Goal: Task Accomplishment & Management: Complete application form

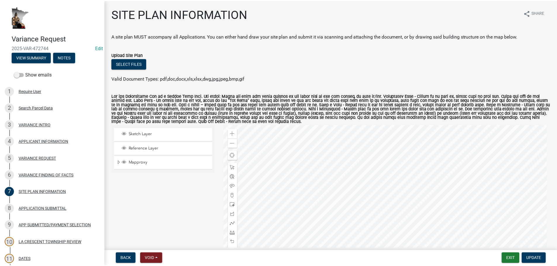
scroll to position [51, 0]
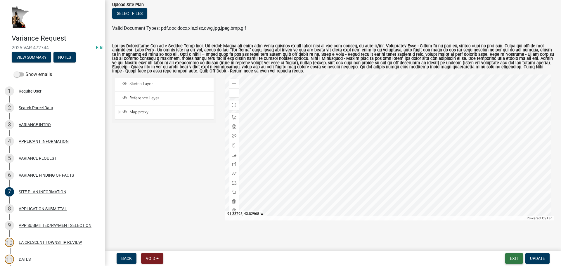
click at [514, 262] on button "Exit" at bounding box center [514, 258] width 18 height 11
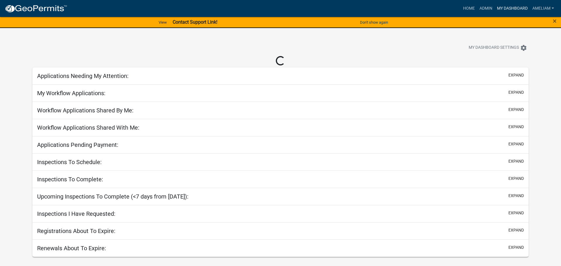
click at [506, 12] on link "My Dashboard" at bounding box center [512, 8] width 35 height 11
click at [510, 7] on link "My Dashboard" at bounding box center [512, 8] width 35 height 11
select select "3: 100"
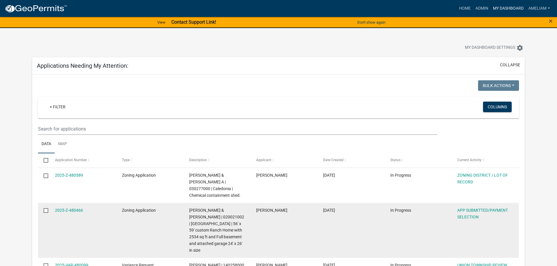
scroll to position [29, 0]
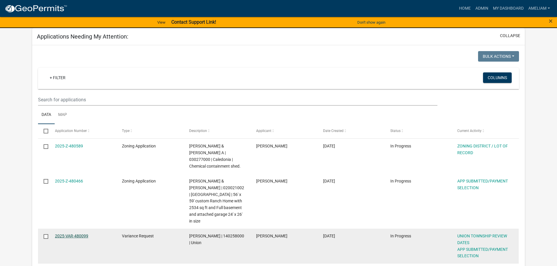
click at [71, 233] on div "2025-VAR-480099" at bounding box center [83, 236] width 56 height 7
click at [77, 234] on link "2025-VAR-480099" at bounding box center [71, 236] width 33 height 5
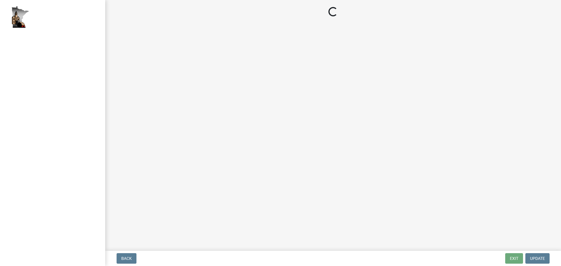
select select "2: 1"
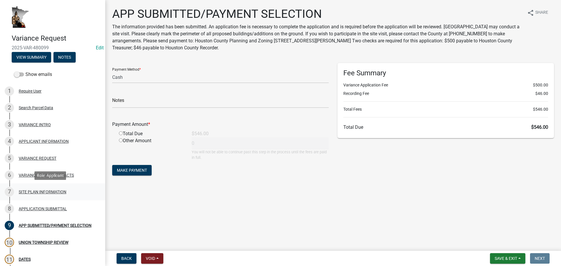
click at [32, 188] on div "7 SITE PLAN INFORMATION" at bounding box center [50, 191] width 91 height 9
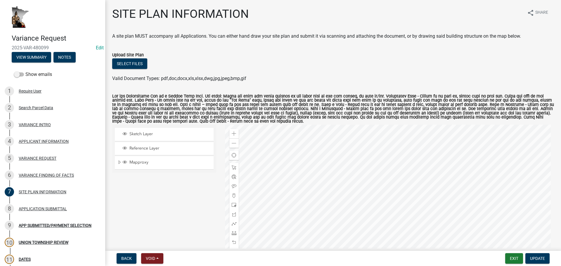
scroll to position [51, 0]
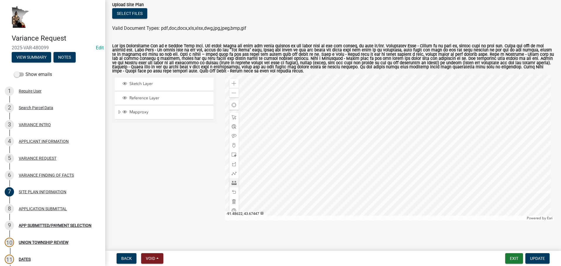
click at [375, 156] on div at bounding box center [389, 147] width 329 height 146
click at [235, 184] on div at bounding box center [233, 182] width 9 height 9
click at [429, 125] on span "Close" at bounding box center [428, 124] width 5 height 5
click at [305, 164] on div at bounding box center [389, 147] width 329 height 146
click at [305, 154] on div at bounding box center [389, 147] width 329 height 146
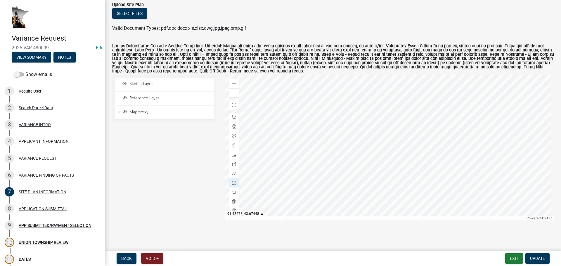
click at [305, 155] on div at bounding box center [389, 147] width 329 height 146
click at [305, 164] on div at bounding box center [389, 147] width 329 height 146
click at [401, 163] on div at bounding box center [389, 147] width 329 height 146
click at [401, 164] on div at bounding box center [389, 147] width 329 height 146
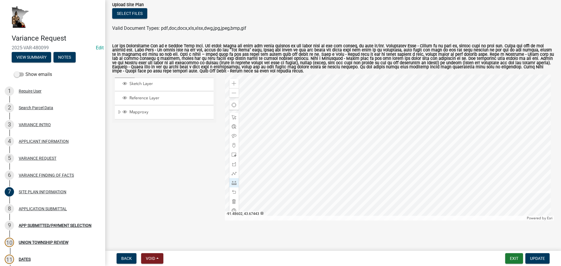
click at [401, 164] on div at bounding box center [389, 147] width 329 height 146
click at [235, 117] on div at bounding box center [233, 117] width 9 height 9
click at [358, 152] on div at bounding box center [389, 147] width 329 height 146
click at [400, 154] on div at bounding box center [389, 147] width 329 height 146
click at [410, 123] on div "Close" at bounding box center [410, 120] width 9 height 8
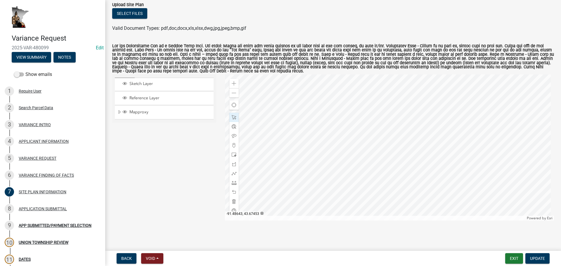
click at [350, 146] on div at bounding box center [389, 147] width 329 height 146
click at [366, 148] on div at bounding box center [389, 147] width 329 height 146
click at [467, 157] on div at bounding box center [389, 147] width 329 height 146
click at [377, 163] on div at bounding box center [389, 147] width 329 height 146
click at [304, 160] on div at bounding box center [389, 147] width 329 height 146
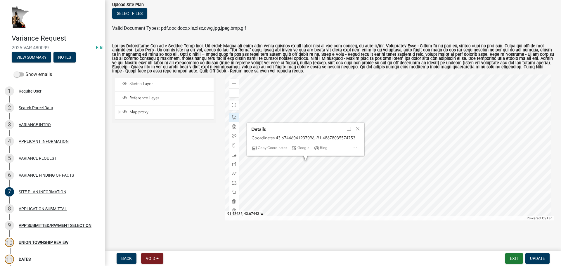
click at [355, 164] on div at bounding box center [389, 147] width 329 height 146
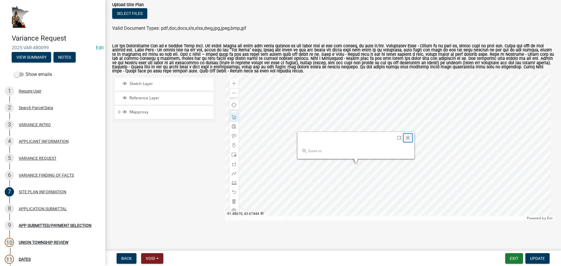
click at [409, 138] on span "Close" at bounding box center [408, 138] width 5 height 5
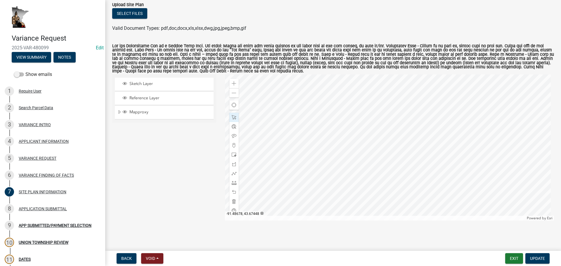
click at [305, 155] on div at bounding box center [389, 147] width 329 height 146
click at [301, 152] on div at bounding box center [389, 147] width 329 height 146
click at [356, 128] on div "Close" at bounding box center [354, 126] width 9 height 8
click at [351, 238] on main "SITE PLAN INFORMATION share Share A site plan MUST accompany all Applications. …" at bounding box center [333, 124] width 456 height 249
click at [64, 174] on div "VARIANCE FINDING OF FACTS" at bounding box center [46, 175] width 55 height 4
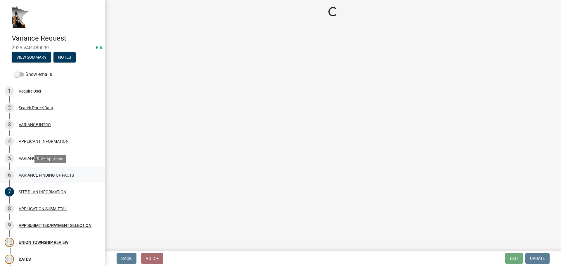
scroll to position [0, 0]
select select "e7339e75-e3d8-4c05-91a7-bbd42707347d"
select select "635aecb9-93f4-4782-a4af-22c7a8086bbc"
select select "aaa485d0-d801-4d37-bb7e-2a92079090af"
select select "7e69a0cc-1ed4-49c0-87fa-8a0d7a2511ee"
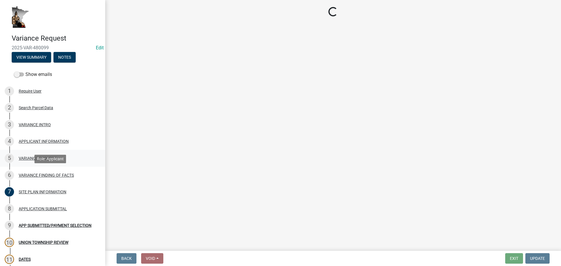
select select "9d1a8556-2236-4eff-a304-9686b271f591"
select select "a413aa95-8491-4462-9f66-41dd1c3ff77c"
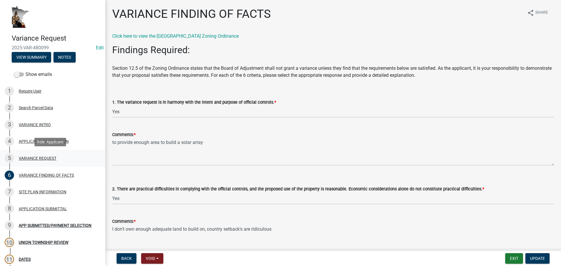
click at [50, 159] on div "VARIANCE REQUEST" at bounding box center [38, 158] width 38 height 4
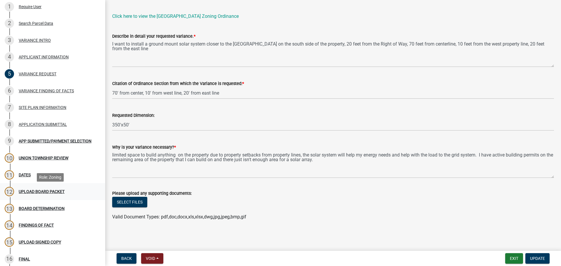
scroll to position [82, 0]
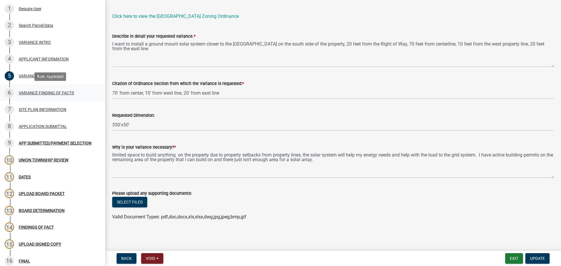
click at [54, 93] on div "VARIANCE FINDING OF FACTS" at bounding box center [46, 93] width 55 height 4
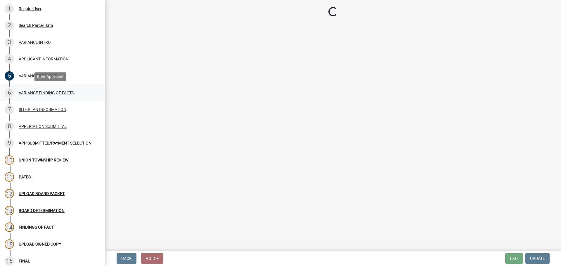
scroll to position [0, 0]
select select "e7339e75-e3d8-4c05-91a7-bbd42707347d"
select select "635aecb9-93f4-4782-a4af-22c7a8086bbc"
select select "aaa485d0-d801-4d37-bb7e-2a92079090af"
select select "7e69a0cc-1ed4-49c0-87fa-8a0d7a2511ee"
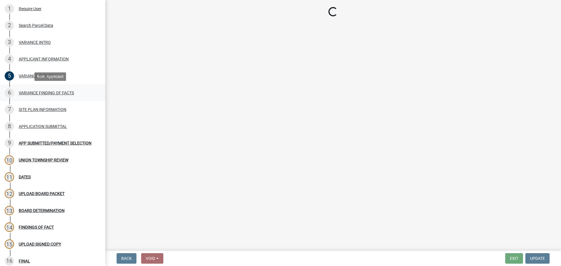
select select "9d1a8556-2236-4eff-a304-9686b271f591"
select select "a413aa95-8491-4462-9f66-41dd1c3ff77c"
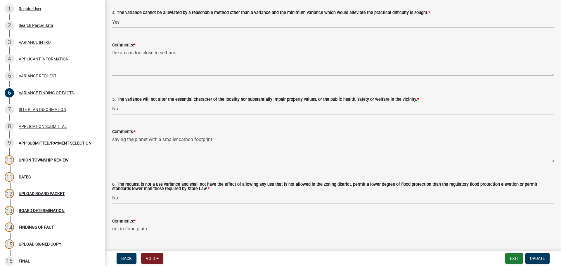
scroll to position [351, 0]
click at [252, 110] on select "Select Item... Yes No" at bounding box center [333, 108] width 442 height 12
click at [112, 102] on select "Select Item... Yes No" at bounding box center [333, 108] width 442 height 12
select select "104dc2c3-fb18-403f-90ac-5564d5e92e11"
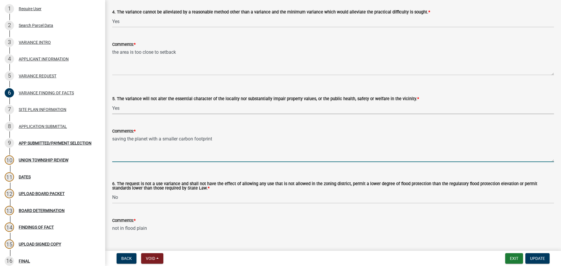
click at [223, 153] on textarea "saving the planet with a smaller carbon footprint" at bounding box center [333, 148] width 442 height 27
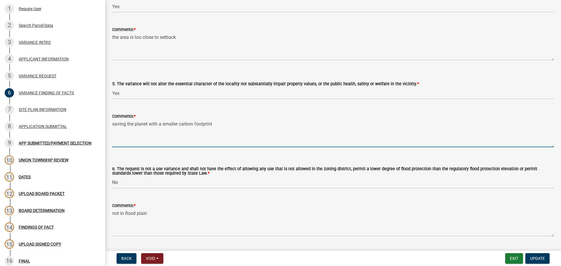
scroll to position [380, 0]
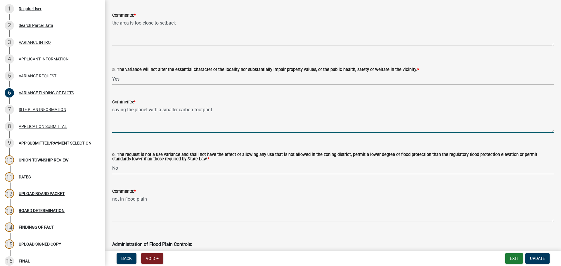
click at [181, 173] on select "Select Item... Yes No" at bounding box center [333, 168] width 442 height 12
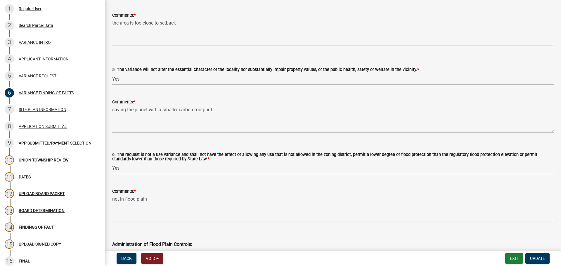
click at [112, 162] on select "Select Item... Yes No" at bounding box center [333, 168] width 442 height 12
select select "c22521f2-ae46-4292-a6c5-e255f75be06c"
click at [186, 140] on div "6. The request is not a use variance and shall not have the effect of allowing …" at bounding box center [333, 156] width 442 height 37
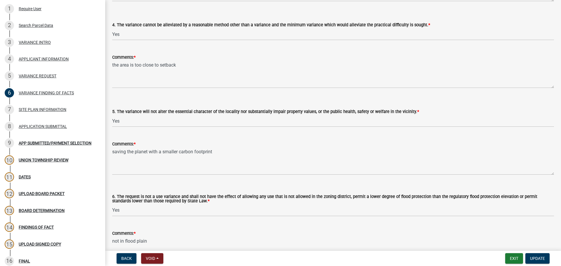
scroll to position [293, 0]
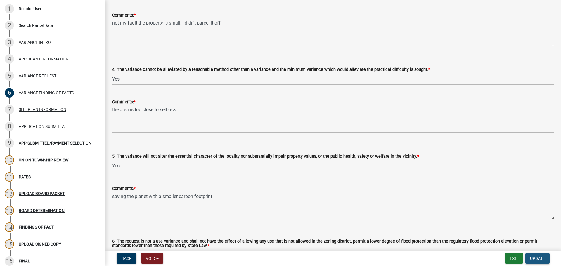
click at [534, 262] on button "Update" at bounding box center [537, 258] width 24 height 11
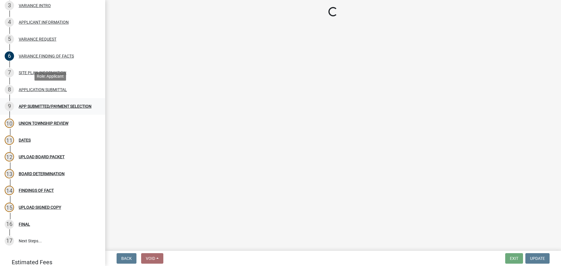
scroll to position [170, 0]
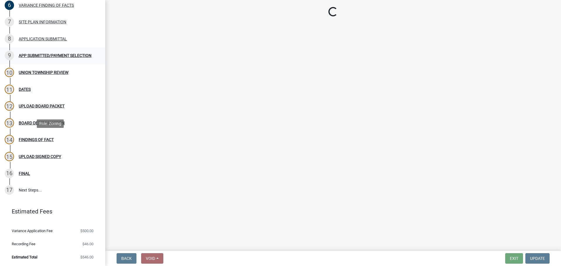
select select "2: 1"
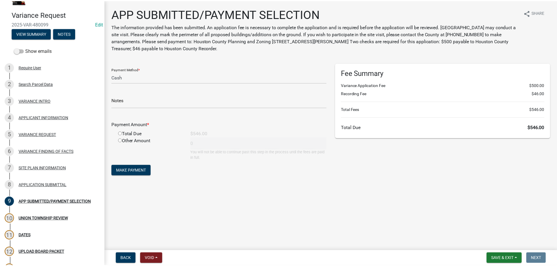
scroll to position [0, 0]
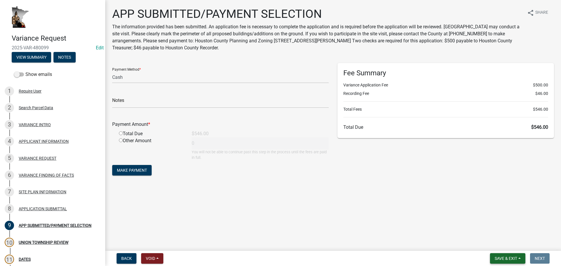
click at [517, 259] on span "Save & Exit" at bounding box center [506, 258] width 22 height 5
click at [509, 243] on button "Save & Exit" at bounding box center [502, 243] width 47 height 14
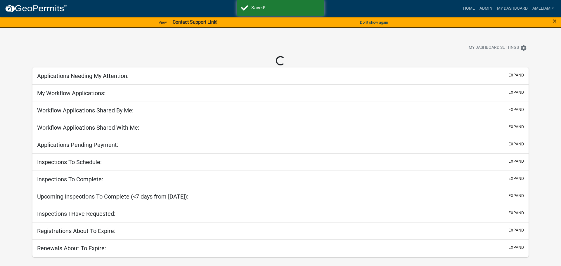
select select "3: 100"
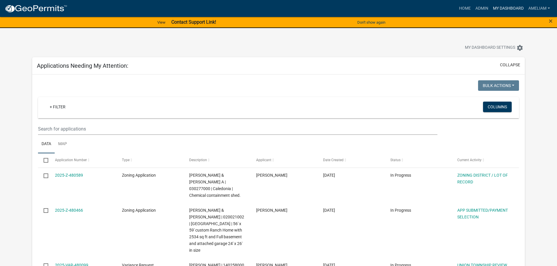
click at [494, 9] on link "My Dashboard" at bounding box center [507, 8] width 35 height 11
click at [484, 10] on link "Admin" at bounding box center [482, 8] width 18 height 11
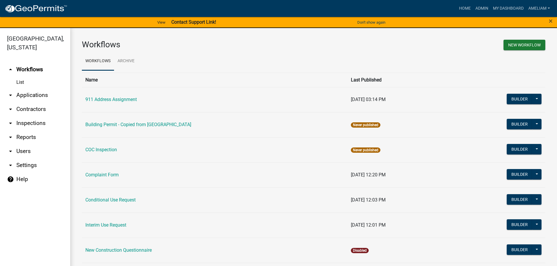
click at [11, 98] on icon "arrow_drop_down" at bounding box center [10, 95] width 7 height 7
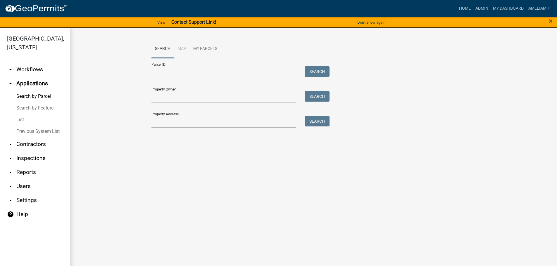
click at [22, 117] on link "List" at bounding box center [35, 120] width 70 height 12
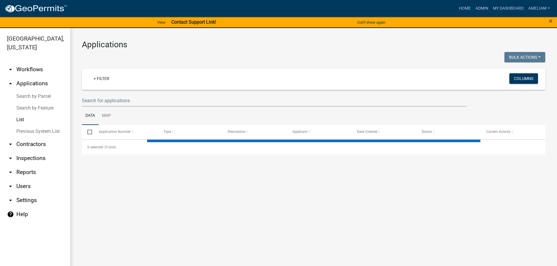
select select "2: 50"
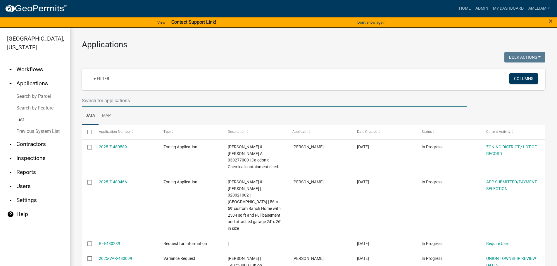
click at [160, 100] on input "text" at bounding box center [274, 101] width 384 height 12
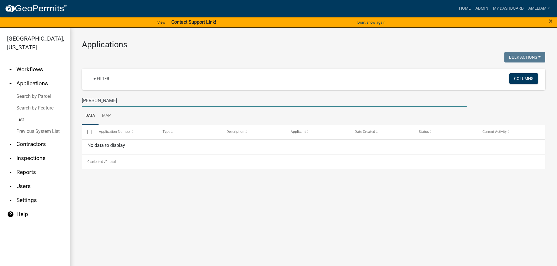
drag, startPoint x: 99, startPoint y: 101, endPoint x: 60, endPoint y: 101, distance: 38.6
click at [60, 101] on div "[GEOGRAPHIC_DATA], [US_STATE] arrow_drop_down Workflows List arrow_drop_up Appl…" at bounding box center [278, 150] width 557 height 245
type input "[PERSON_NAME]"
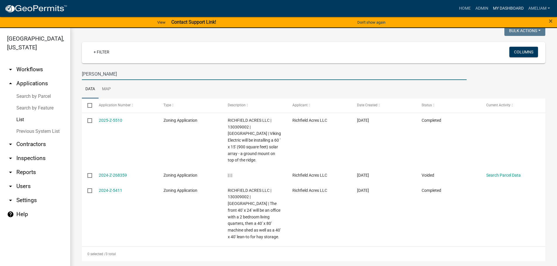
click at [508, 4] on link "My Dashboard" at bounding box center [507, 8] width 35 height 11
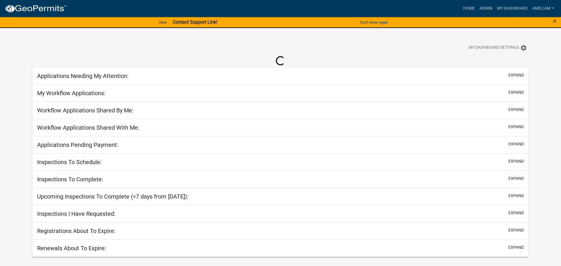
select select "3: 100"
